Goal: Task Accomplishment & Management: Manage account settings

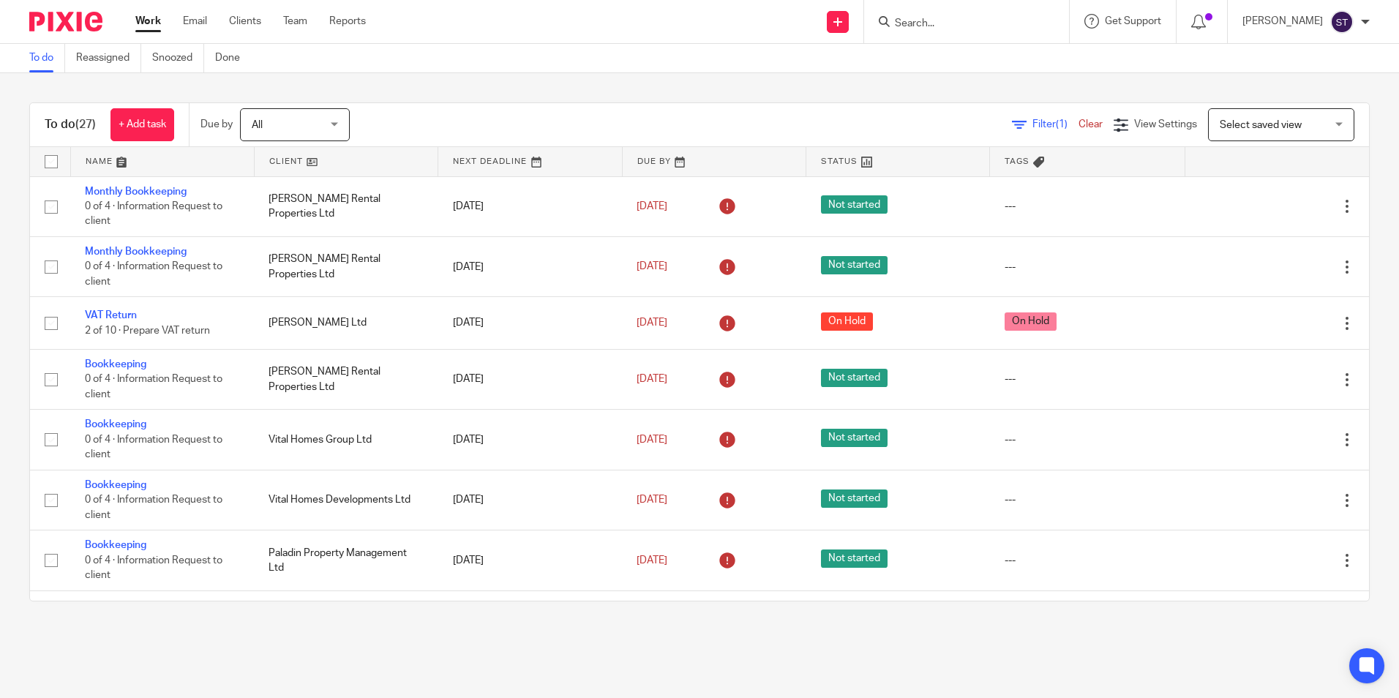
scroll to position [689, 0]
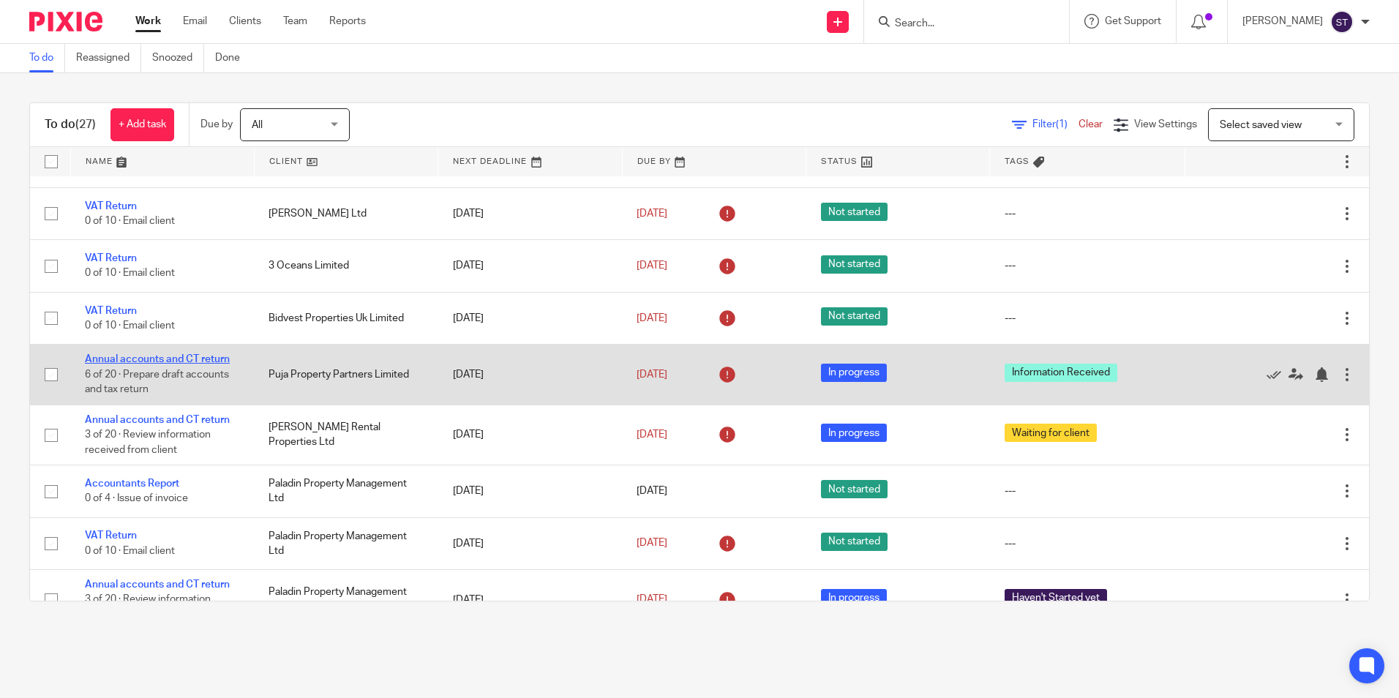
click at [157, 357] on link "Annual accounts and CT return" at bounding box center [157, 359] width 145 height 10
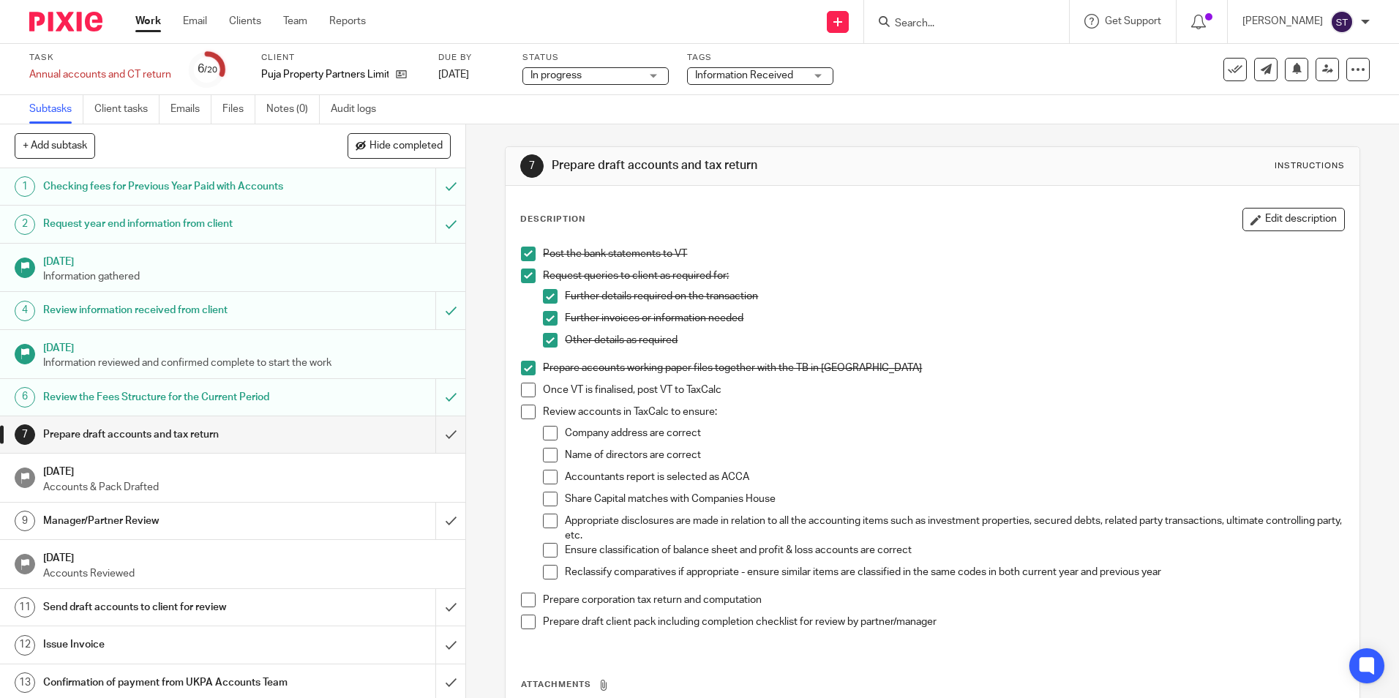
scroll to position [146, 0]
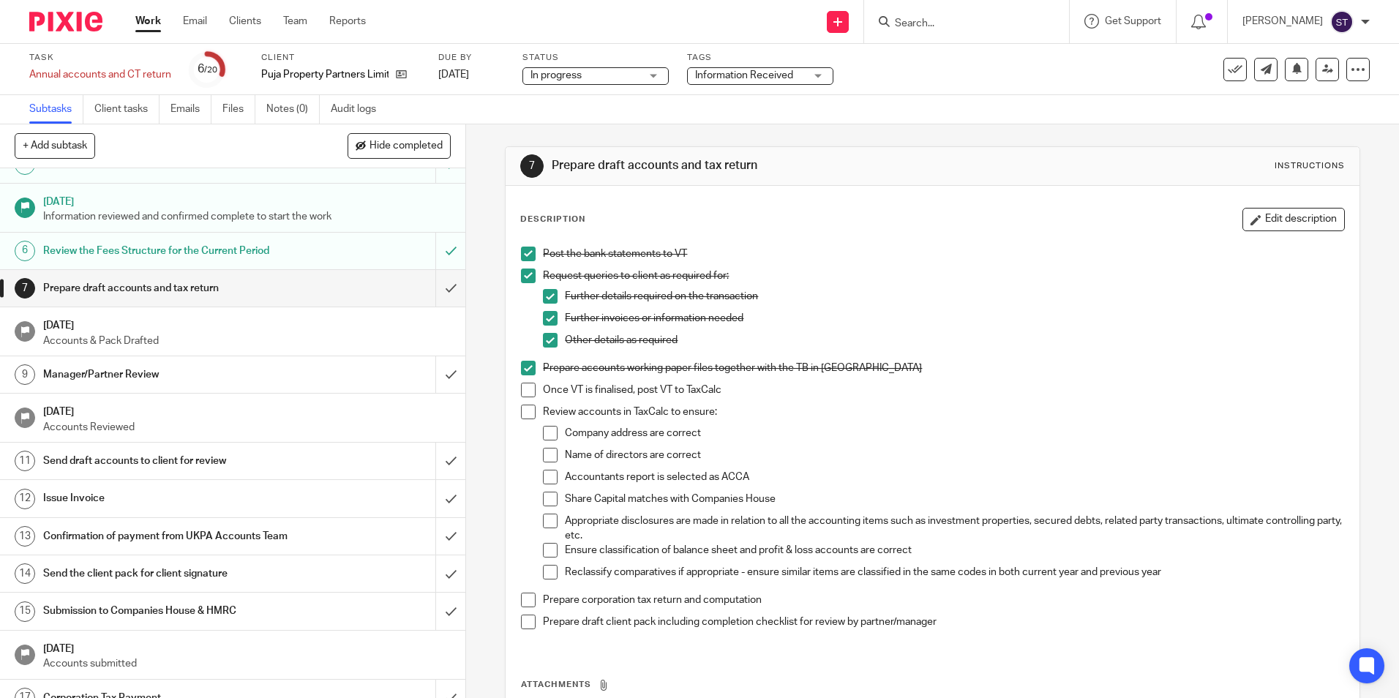
click at [97, 329] on h1 "[DATE]" at bounding box center [247, 324] width 408 height 18
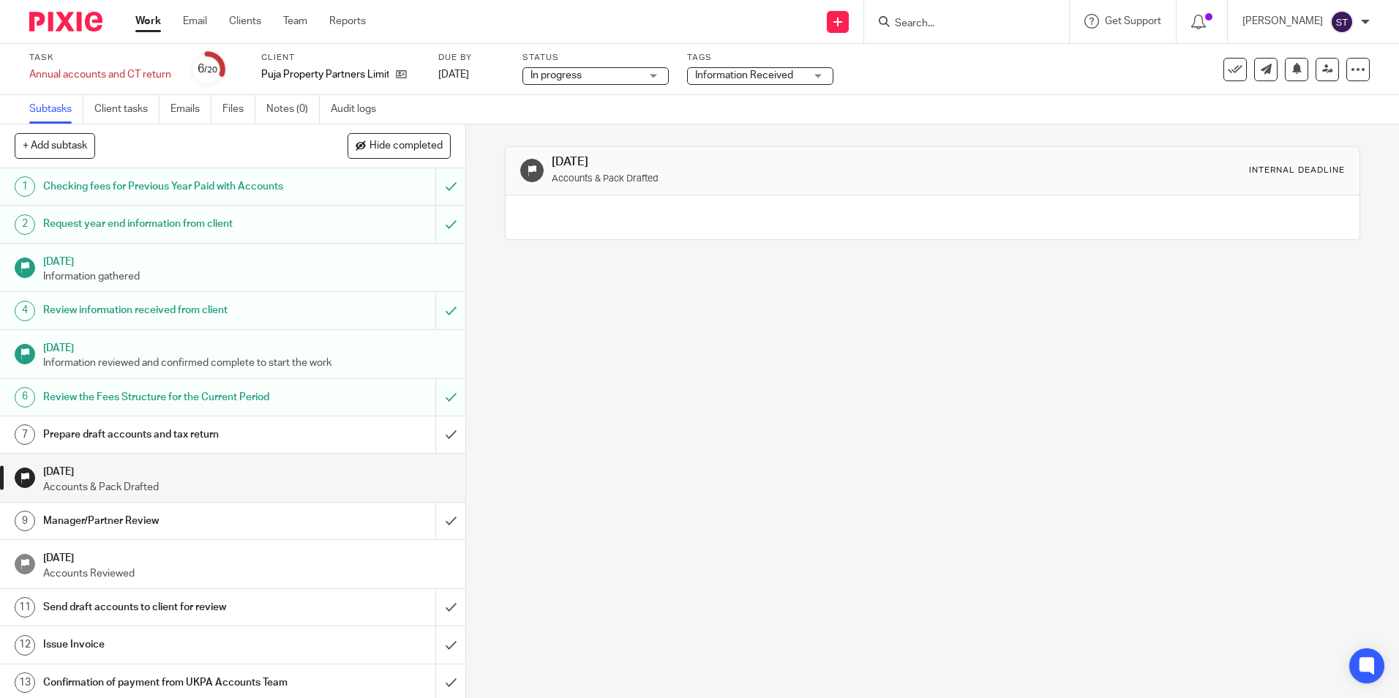
click at [254, 435] on h1 "Prepare draft accounts and tax return" at bounding box center [169, 435] width 252 height 22
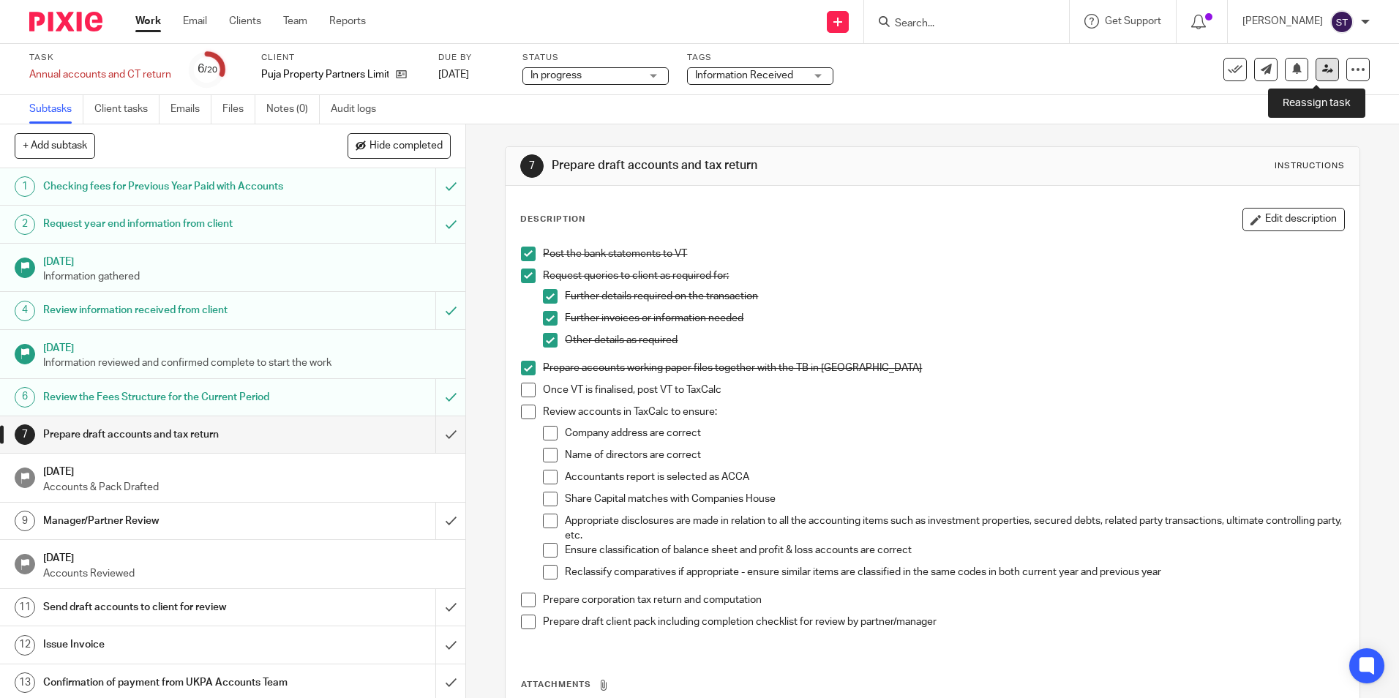
click at [1322, 70] on icon at bounding box center [1327, 69] width 11 height 11
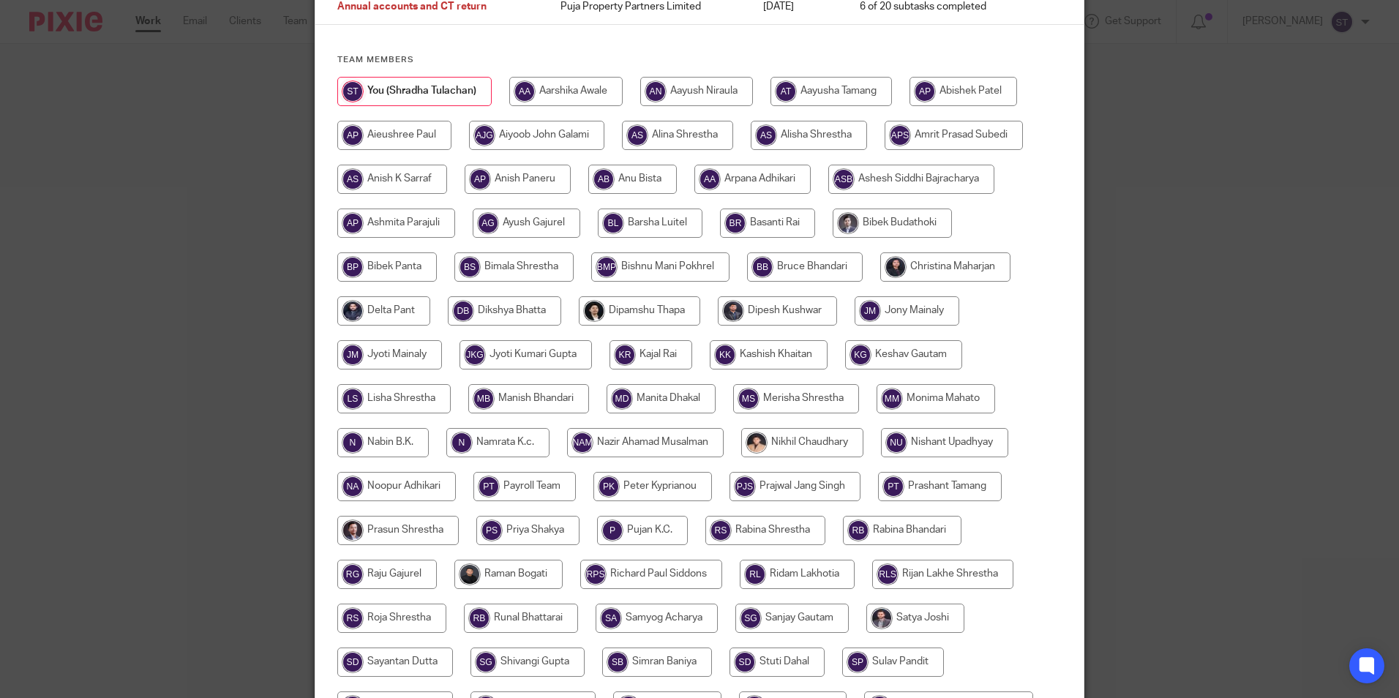
scroll to position [146, 0]
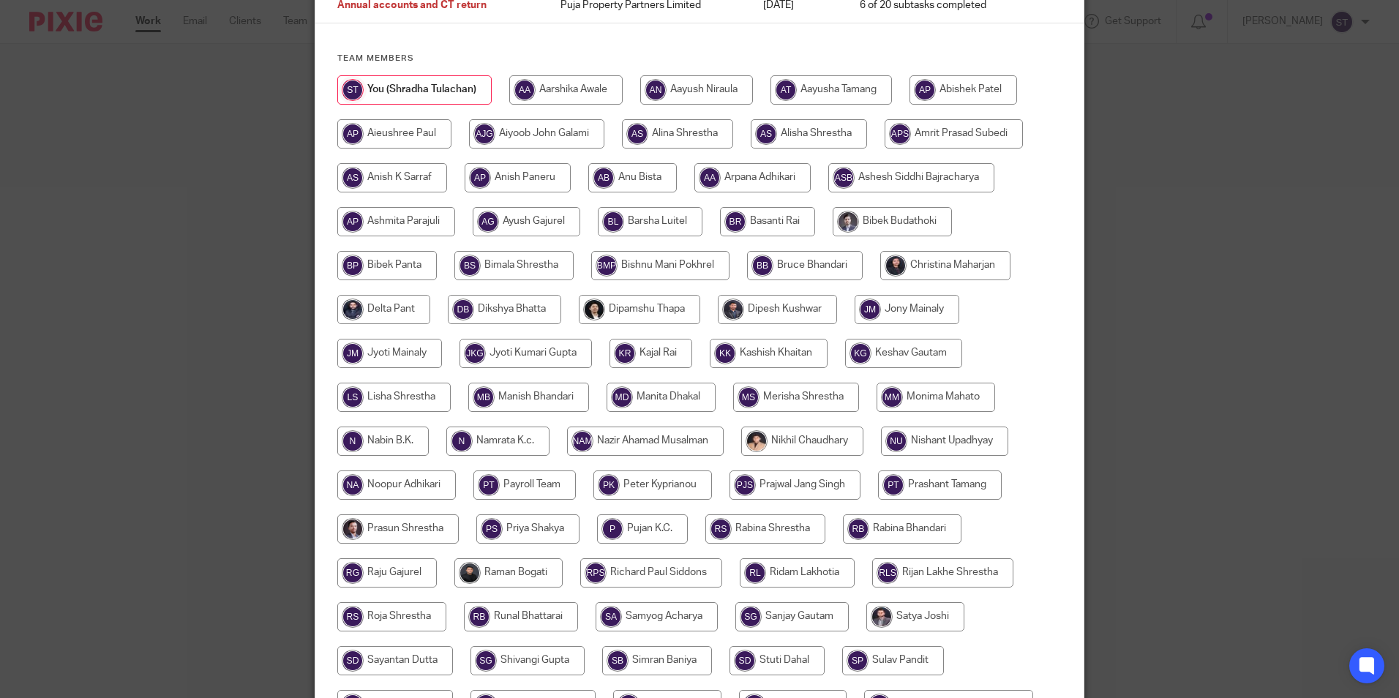
click at [481, 305] on input "radio" at bounding box center [504, 309] width 113 height 29
radio input "true"
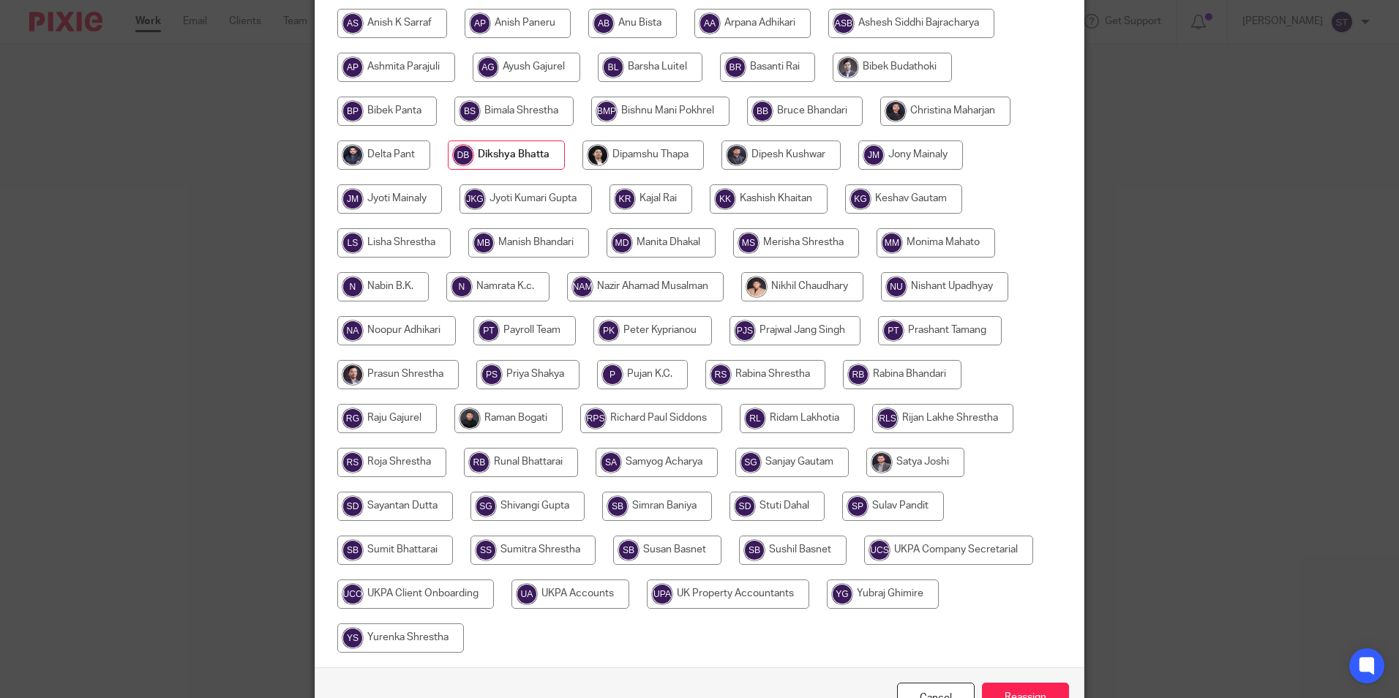
scroll to position [391, 0]
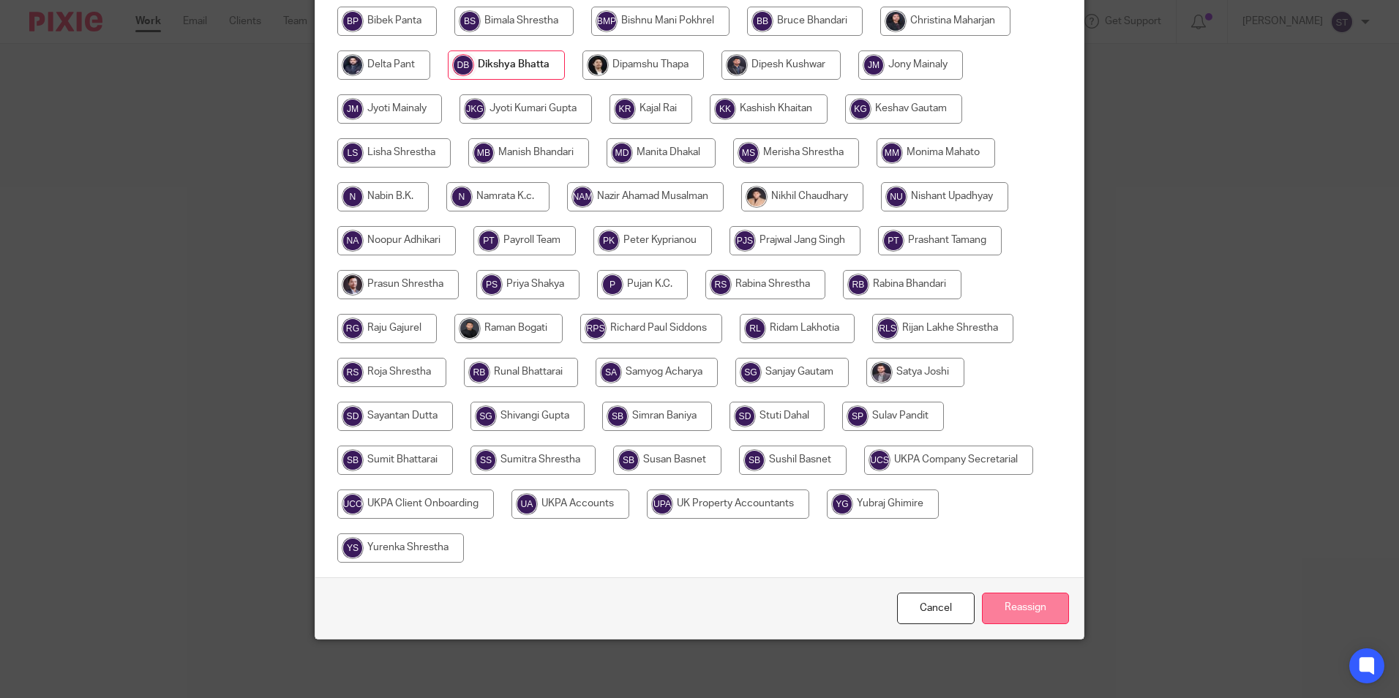
click at [1006, 611] on input "Reassign" at bounding box center [1025, 608] width 87 height 31
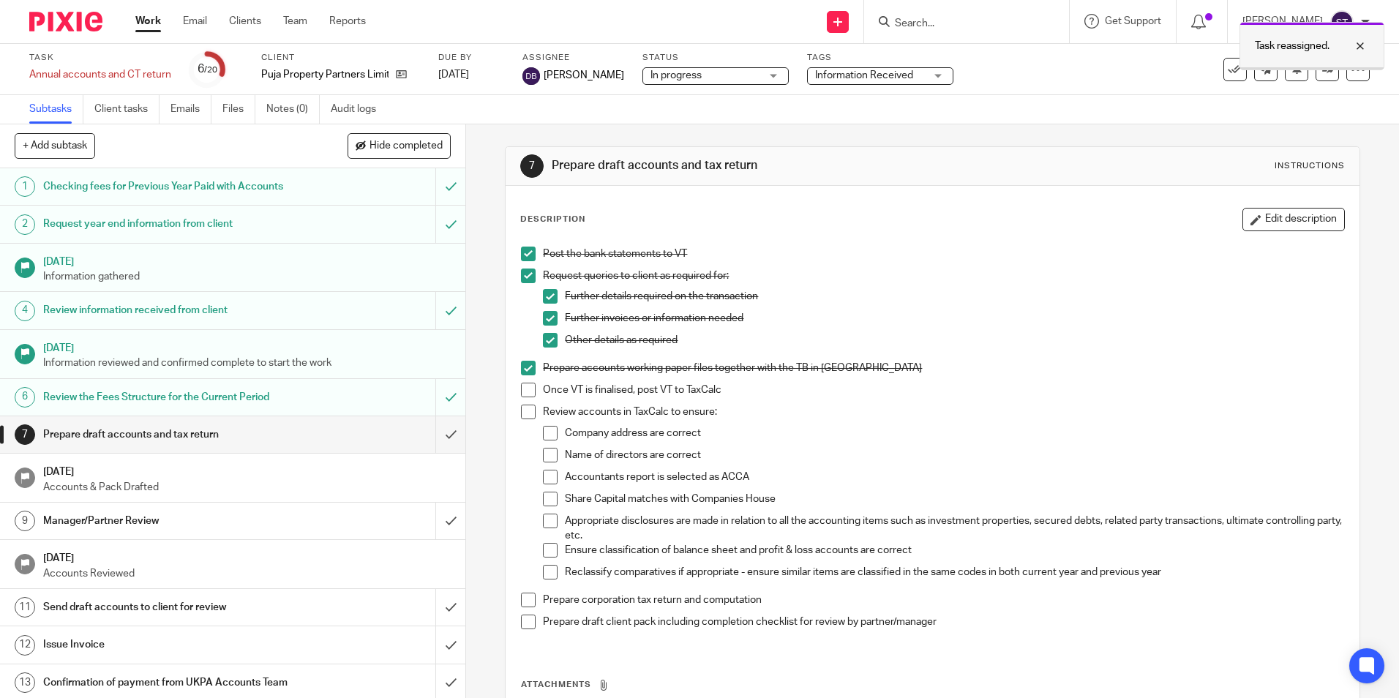
click at [1362, 47] on div at bounding box center [1350, 46] width 40 height 18
